Goal: Find contact information: Find contact information

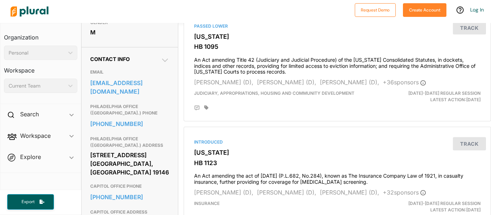
scroll to position [200, 0]
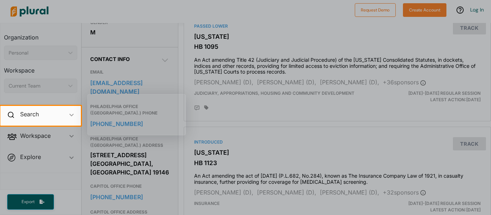
click at [226, 129] on div at bounding box center [245, 170] width 491 height 89
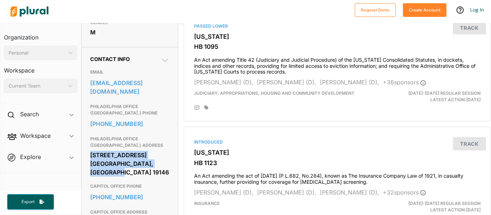
drag, startPoint x: 91, startPoint y: 157, endPoint x: 163, endPoint y: 167, distance: 72.9
click at [163, 167] on div "[STREET_ADDRESS] [GEOGRAPHIC_DATA], [GEOGRAPHIC_DATA] 19146" at bounding box center [129, 164] width 79 height 28
click at [135, 165] on div "[STREET_ADDRESS] [GEOGRAPHIC_DATA], [GEOGRAPHIC_DATA] 19146" at bounding box center [129, 164] width 79 height 28
drag, startPoint x: 90, startPoint y: 158, endPoint x: 155, endPoint y: 170, distance: 66.0
click at [155, 170] on div "[STREET_ADDRESS] [GEOGRAPHIC_DATA], [GEOGRAPHIC_DATA] 19146" at bounding box center [129, 164] width 79 height 28
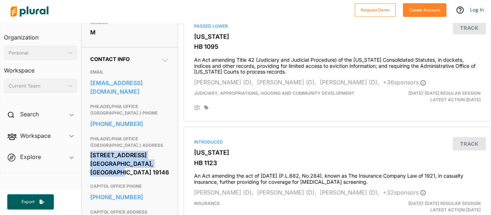
copy div "[STREET_ADDRESS] [GEOGRAPHIC_DATA], [GEOGRAPHIC_DATA] 19146"
